Goal: Task Accomplishment & Management: Use online tool/utility

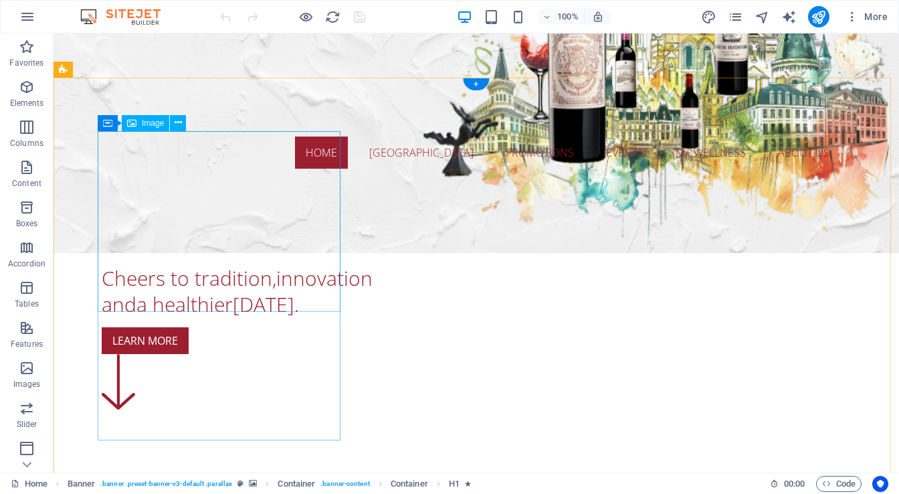
scroll to position [375, 0]
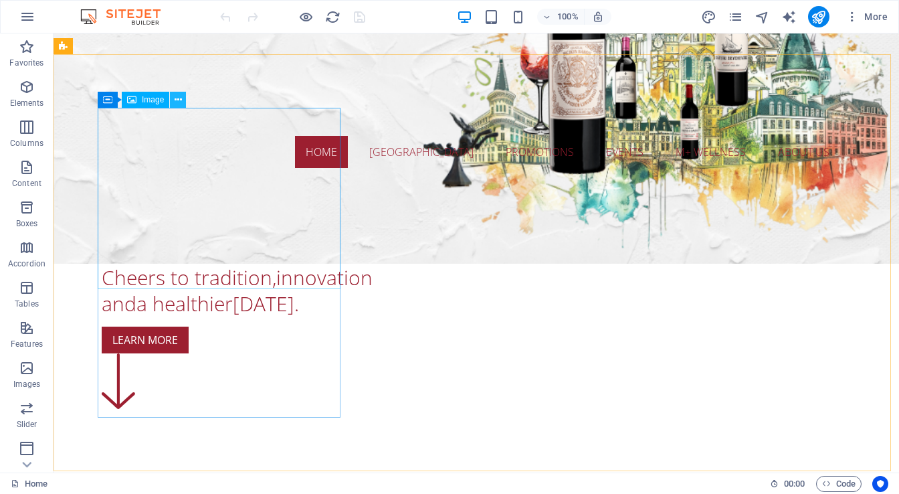
click at [179, 102] on icon at bounding box center [178, 100] width 7 height 14
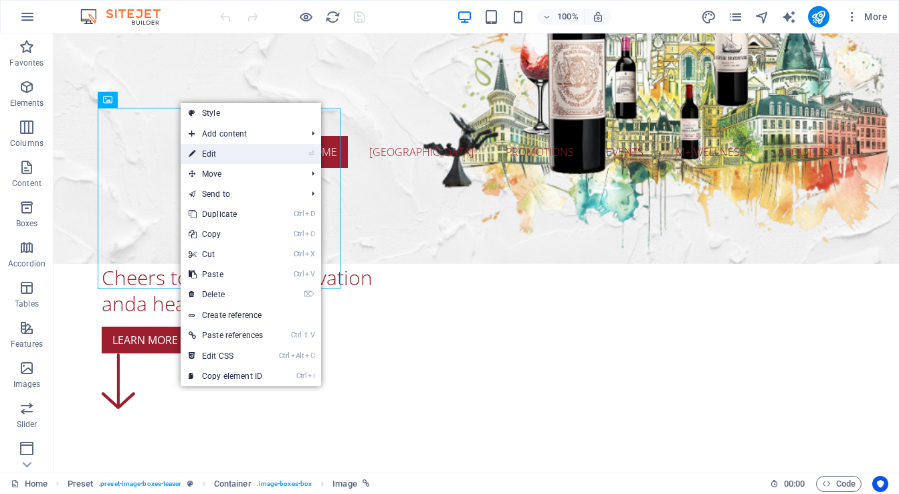
click at [202, 151] on link "⏎ Edit" at bounding box center [226, 154] width 90 height 20
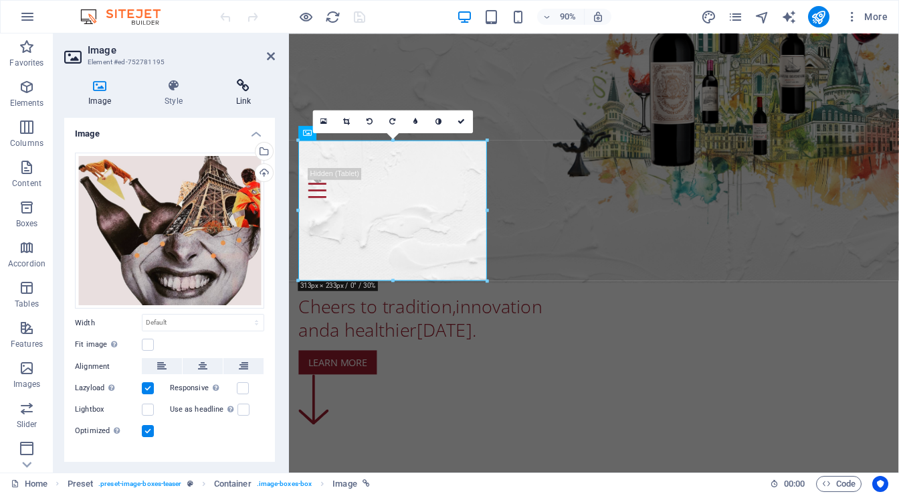
click at [234, 91] on icon at bounding box center [243, 85] width 63 height 13
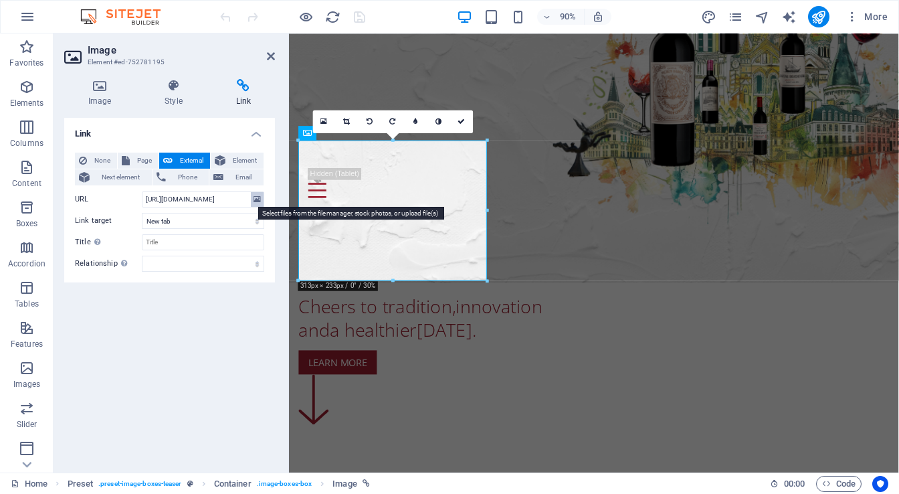
click at [260, 199] on icon at bounding box center [257, 199] width 7 height 15
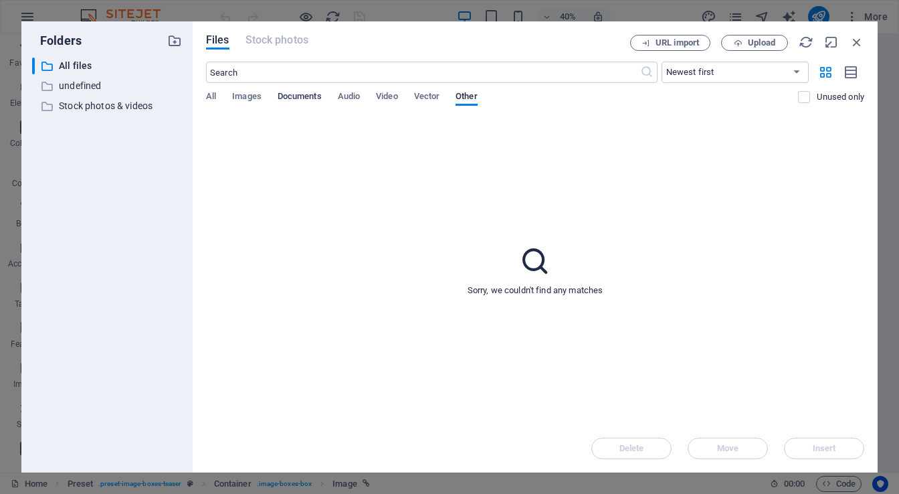
click at [297, 92] on span "Documents" at bounding box center [300, 97] width 44 height 19
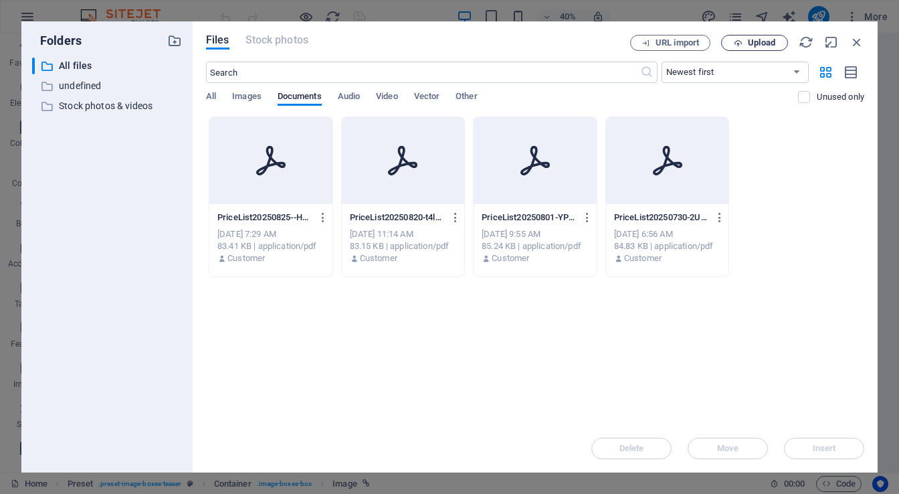
click at [749, 43] on span "Upload" at bounding box center [761, 43] width 27 height 8
type input "[URL][DOMAIN_NAME]"
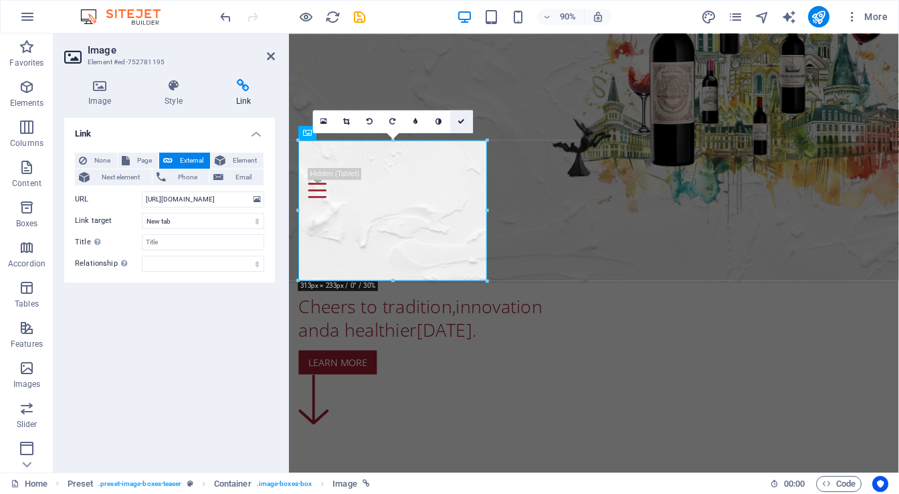
click at [463, 116] on link at bounding box center [461, 121] width 23 height 23
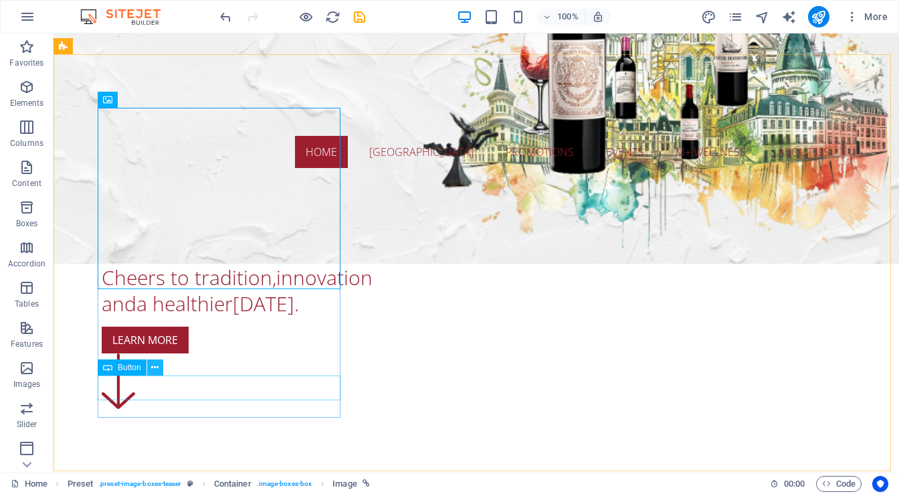
click at [154, 367] on icon at bounding box center [154, 368] width 7 height 14
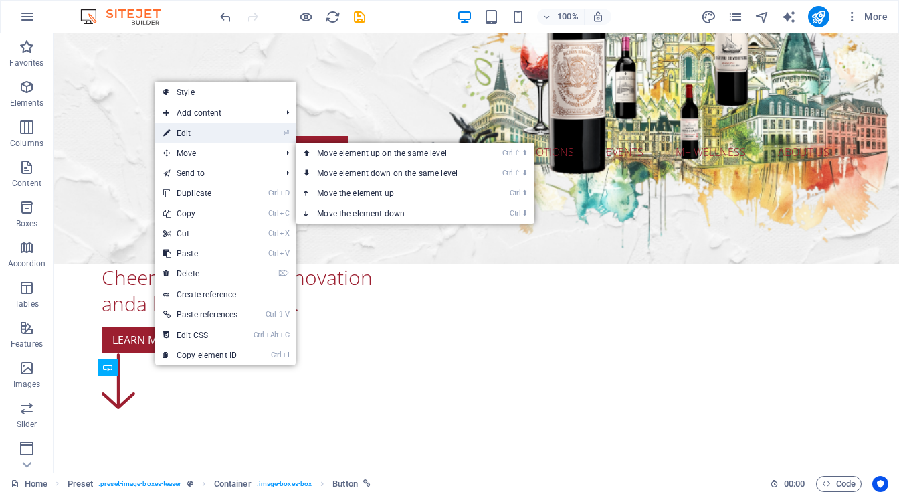
click at [197, 132] on link "⏎ Edit" at bounding box center [200, 133] width 90 height 20
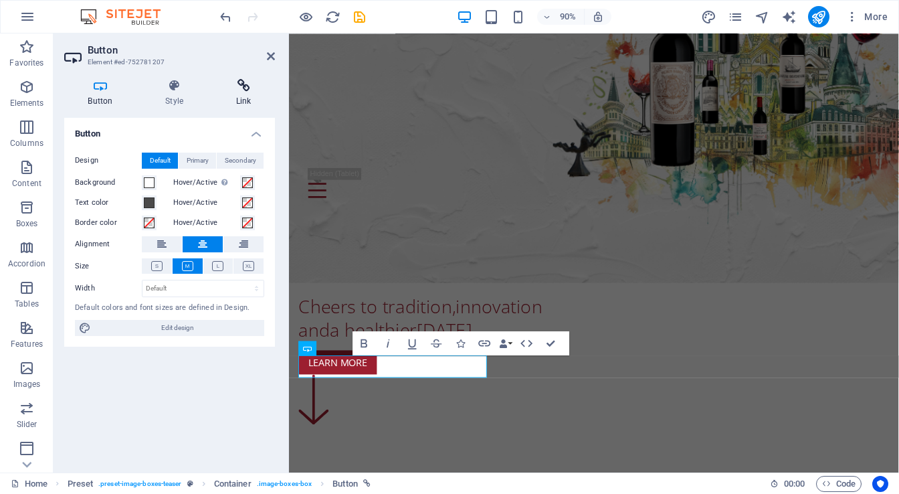
click at [240, 102] on h4 "Link" at bounding box center [243, 93] width 63 height 28
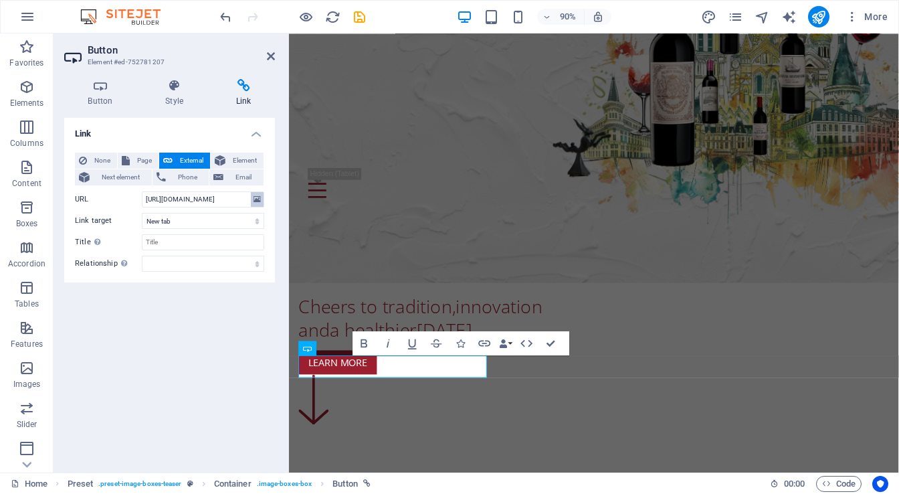
click at [260, 198] on icon at bounding box center [257, 199] width 7 height 15
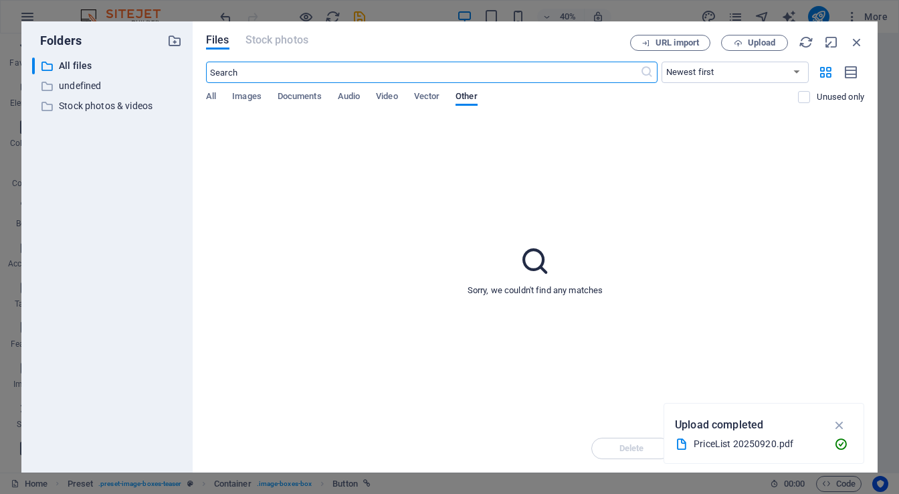
click at [237, 197] on div "Sorry, we couldn't find any matches" at bounding box center [535, 270] width 658 height 308
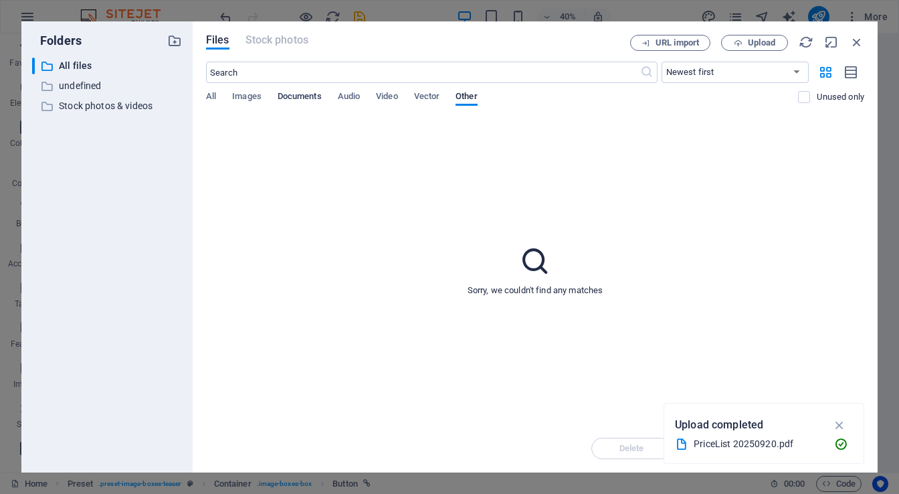
click at [281, 94] on span "Documents" at bounding box center [300, 97] width 44 height 19
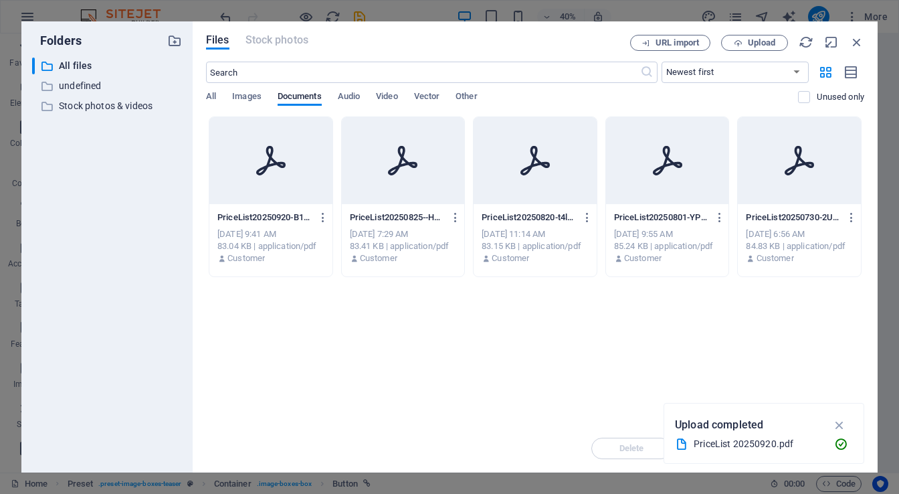
click at [272, 177] on div at bounding box center [270, 160] width 123 height 87
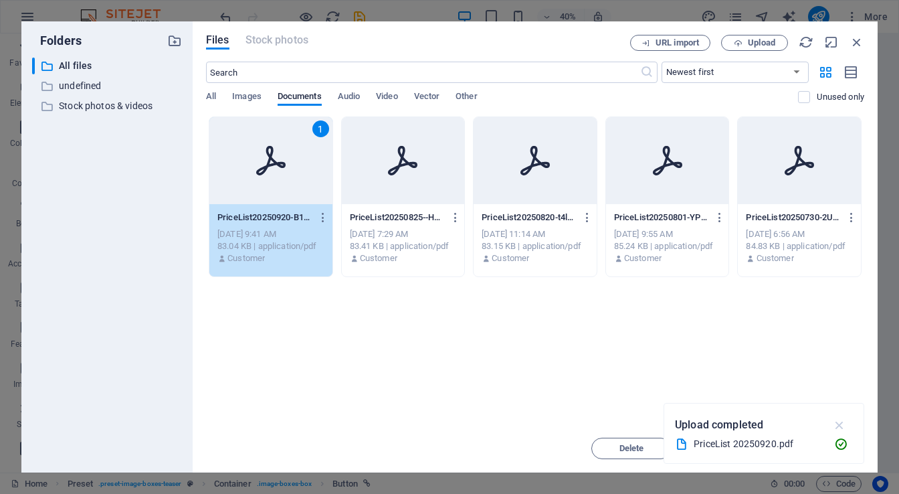
click at [847, 422] on icon "button" at bounding box center [839, 425] width 15 height 15
click at [824, 445] on span "Insert" at bounding box center [824, 448] width 23 height 8
type input "[URL][DOMAIN_NAME]"
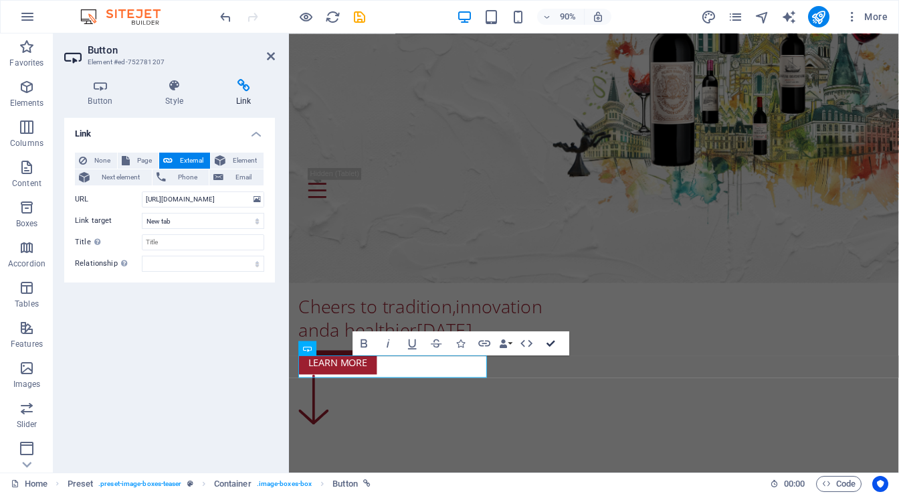
drag, startPoint x: 555, startPoint y: 339, endPoint x: 492, endPoint y: 306, distance: 71.2
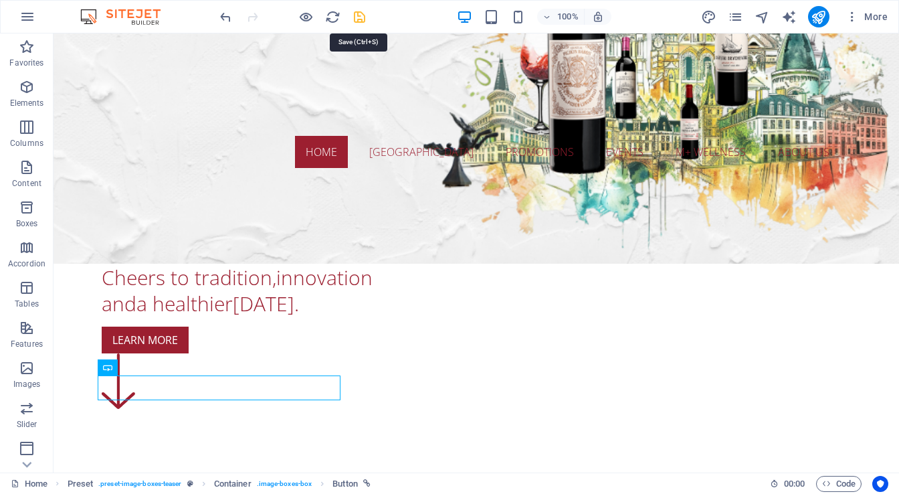
click at [361, 19] on icon "save" at bounding box center [359, 16] width 15 height 15
checkbox input "false"
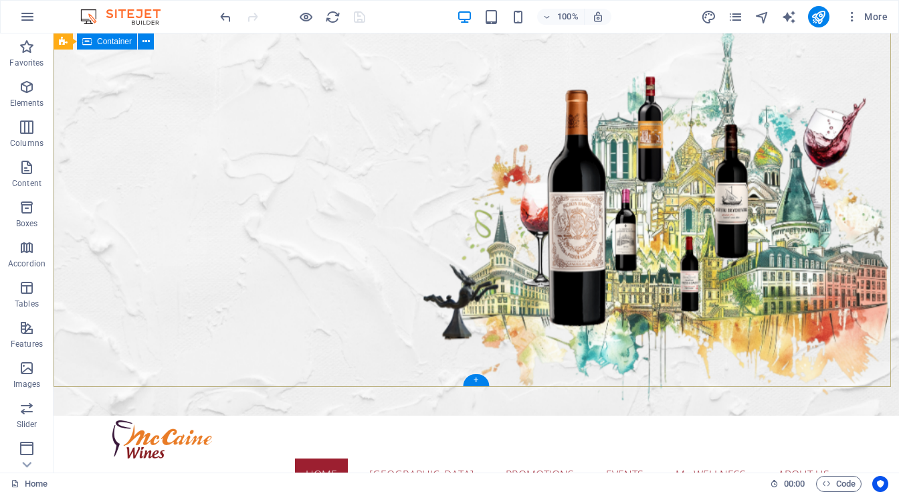
scroll to position [54, 0]
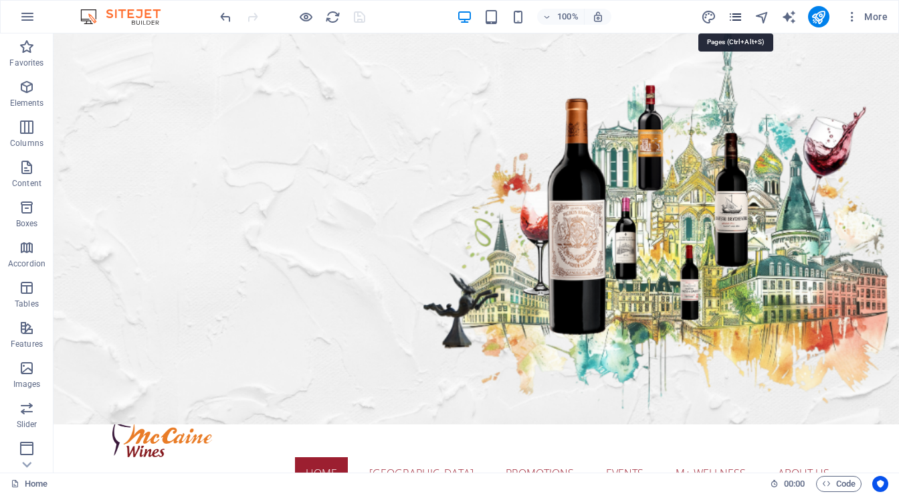
click at [737, 16] on icon "pages" at bounding box center [735, 16] width 15 height 15
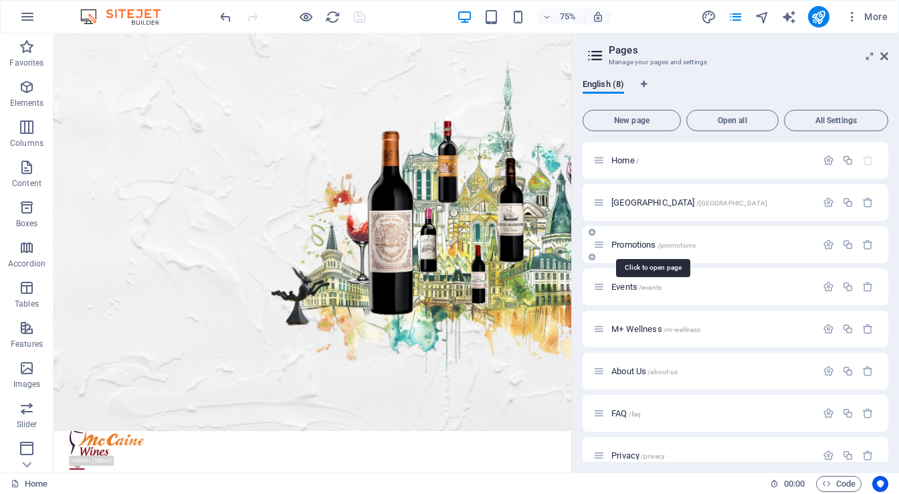
click at [642, 243] on span "Promotions /promotions" at bounding box center [654, 245] width 84 height 10
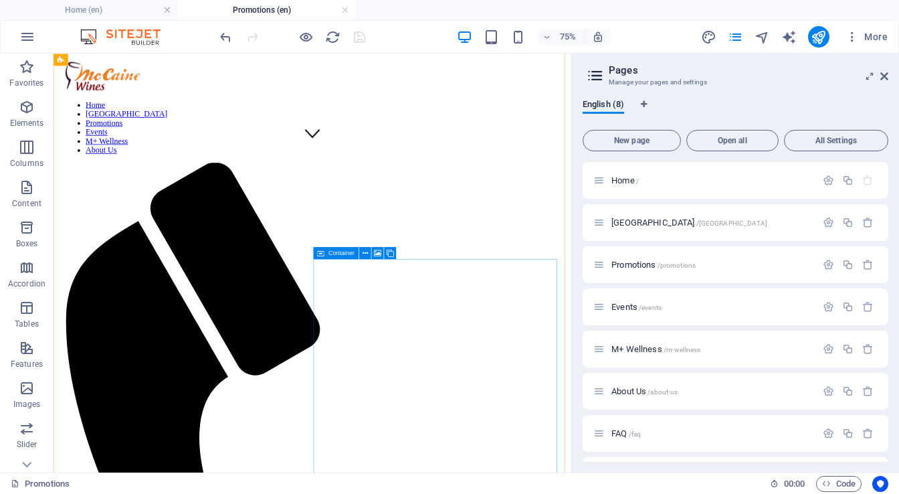
scroll to position [321, 0]
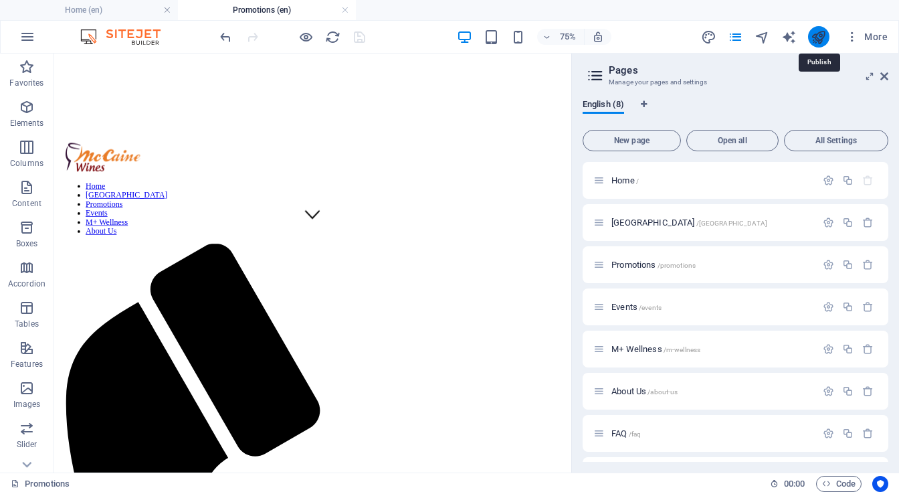
click at [814, 35] on icon "publish" at bounding box center [818, 36] width 15 height 15
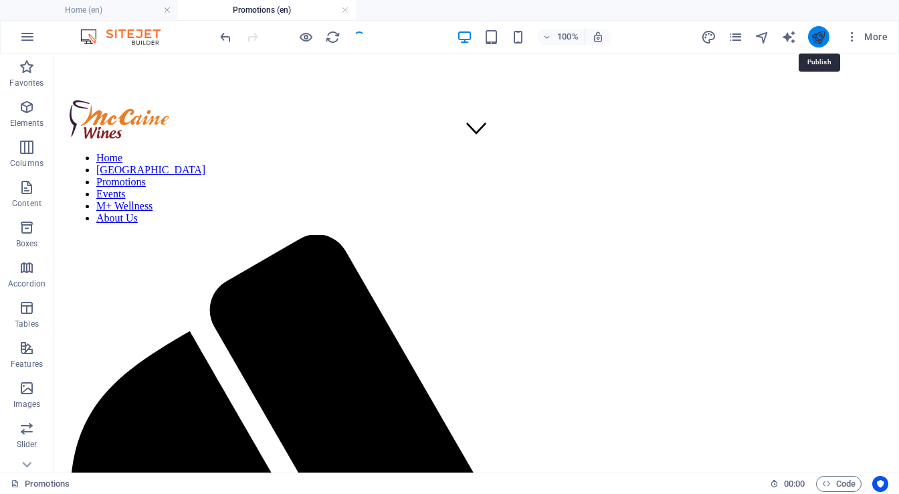
scroll to position [316, 0]
